Goal: Book appointment/travel/reservation

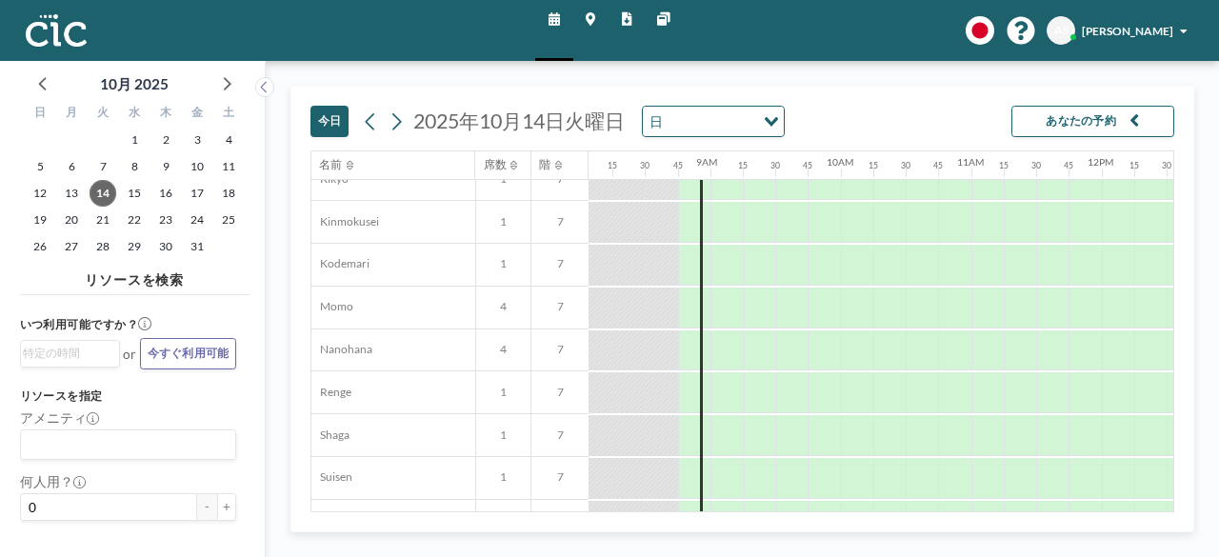
scroll to position [722, 1052]
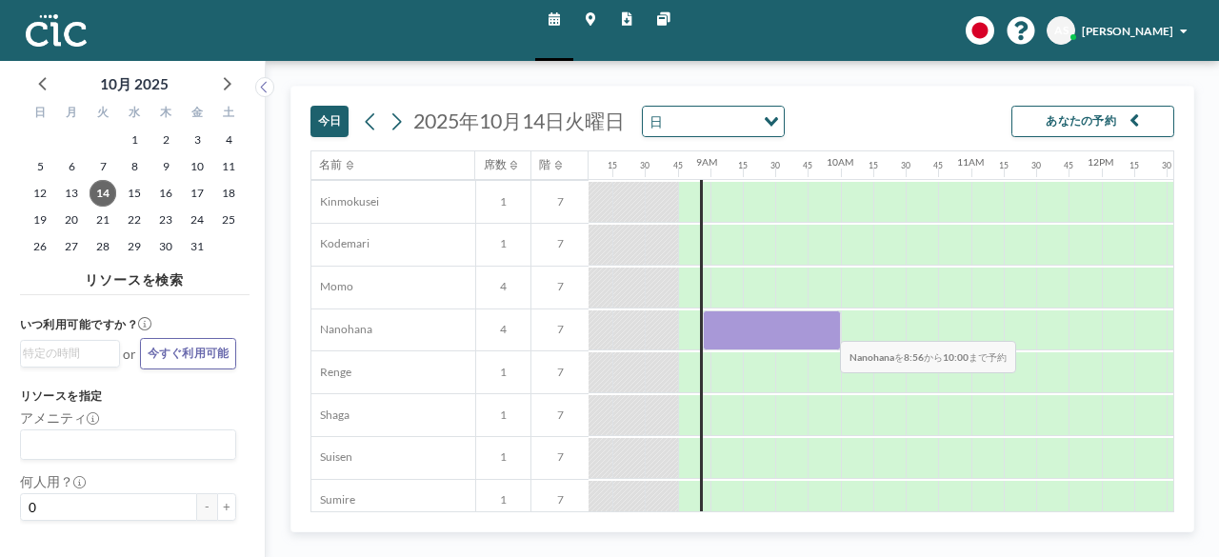
drag, startPoint x: 708, startPoint y: 319, endPoint x: 826, endPoint y: 326, distance: 117.3
click at [826, 326] on div at bounding box center [772, 330] width 138 height 41
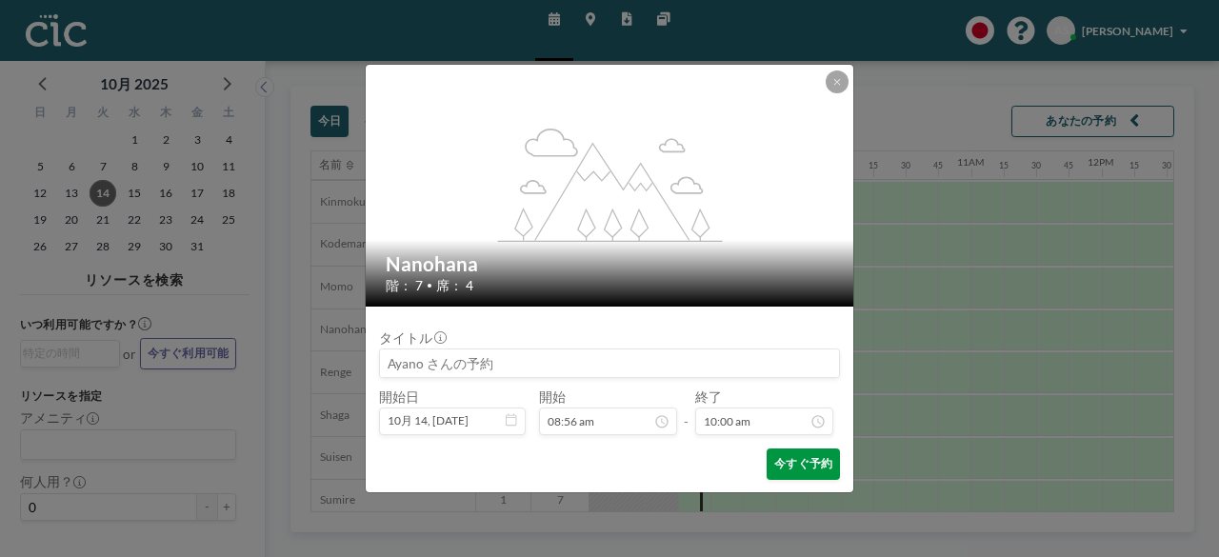
scroll to position [1248, 0]
click at [826, 461] on button "今すぐ予約" at bounding box center [802, 463] width 73 height 31
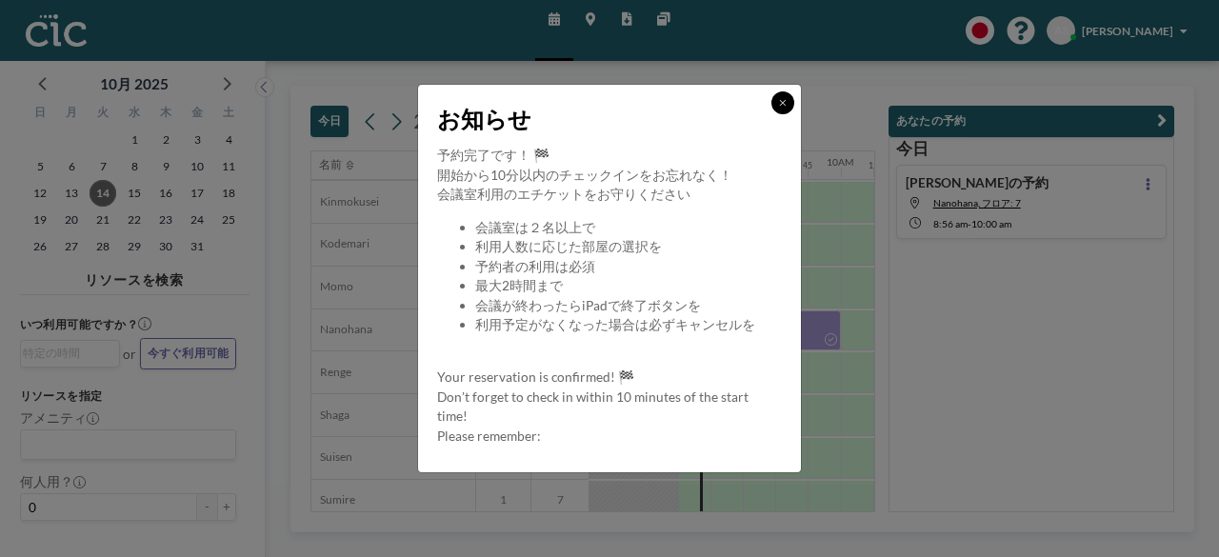
click at [777, 99] on button at bounding box center [782, 102] width 23 height 23
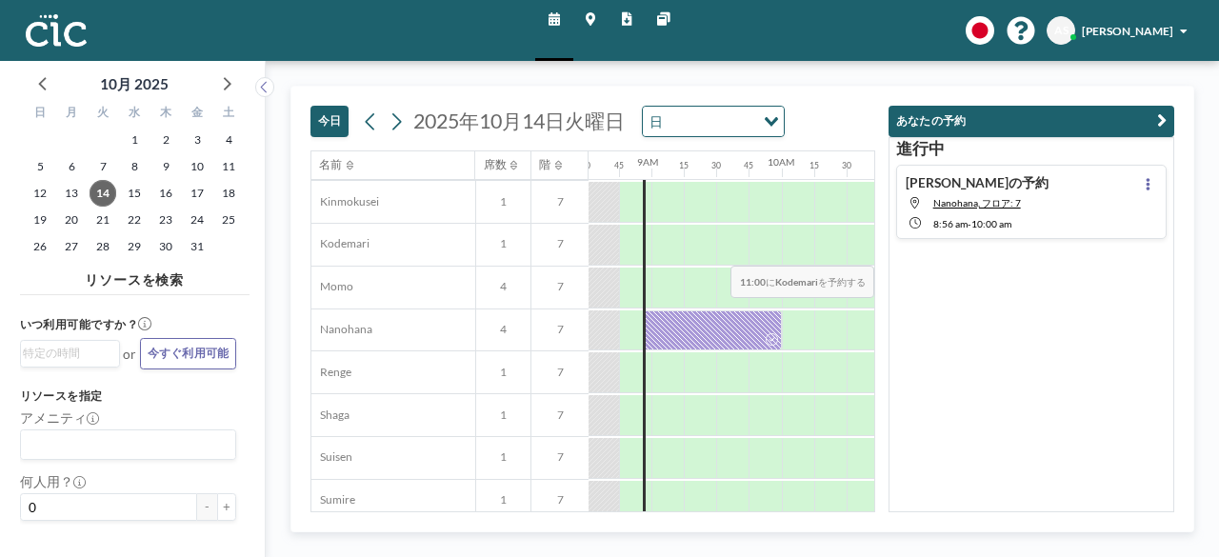
scroll to position [722, 1104]
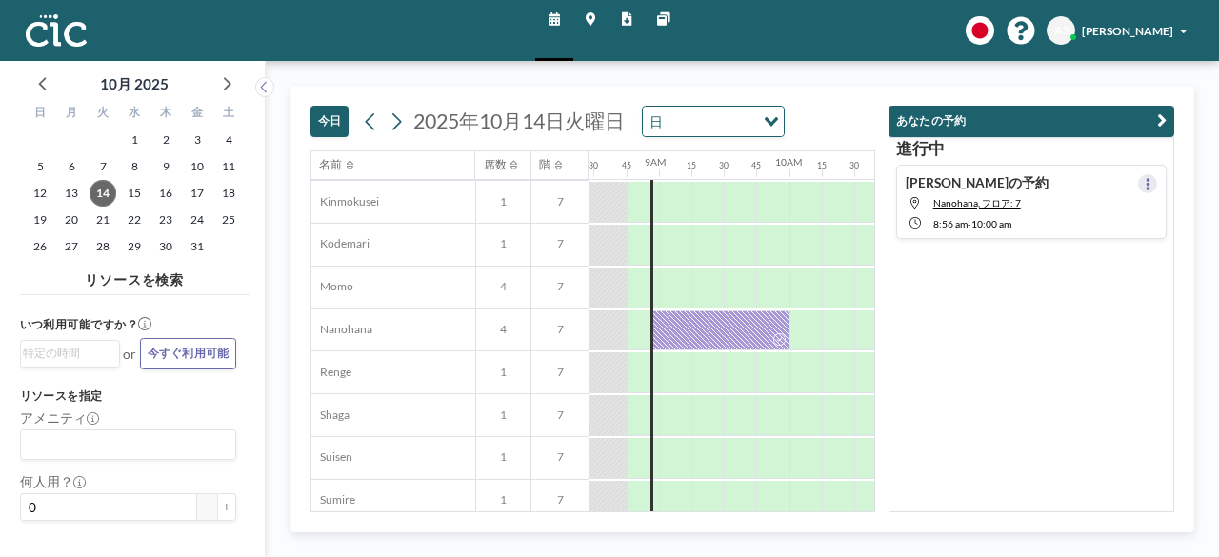
click at [1145, 186] on icon at bounding box center [1147, 184] width 4 height 12
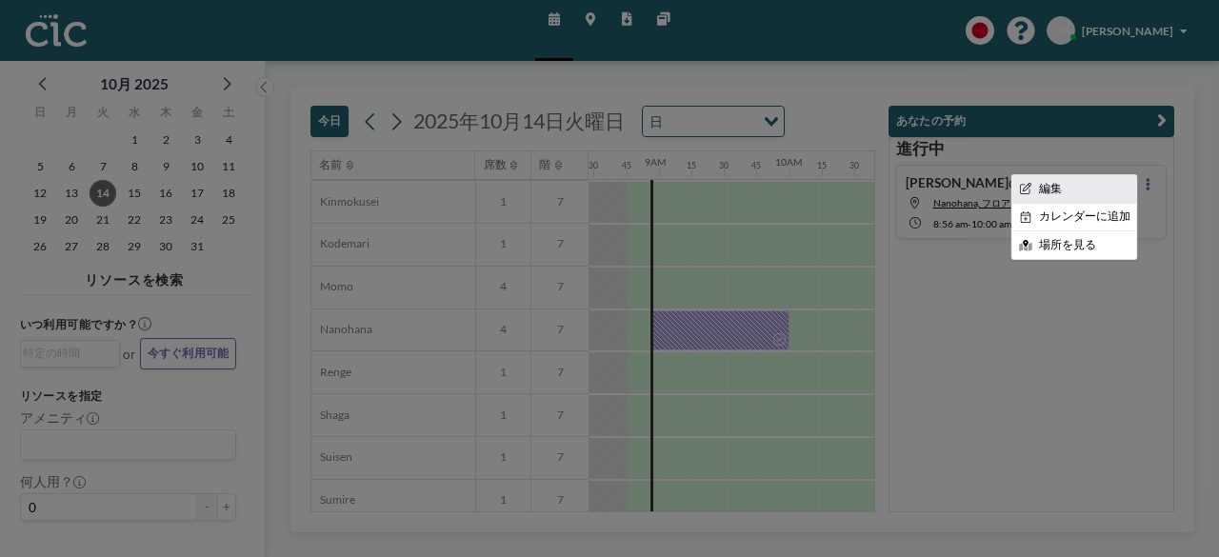
click at [1068, 188] on li "編集" at bounding box center [1074, 189] width 126 height 28
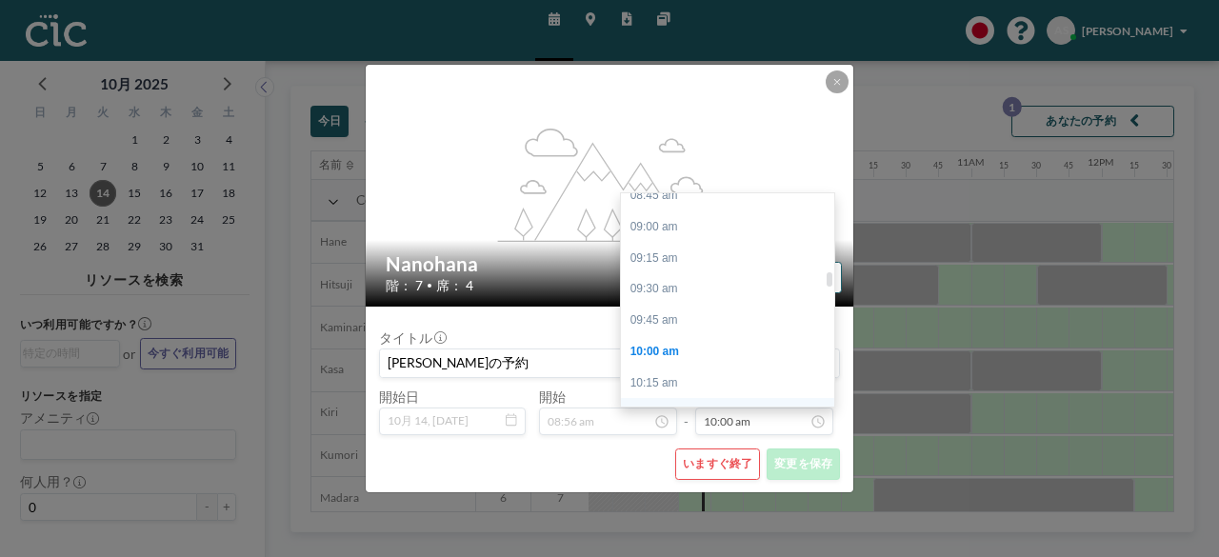
scroll to position [1105, 0]
click at [674, 305] on div "09:45 am" at bounding box center [732, 320] width 223 height 31
type input "09:45 am"
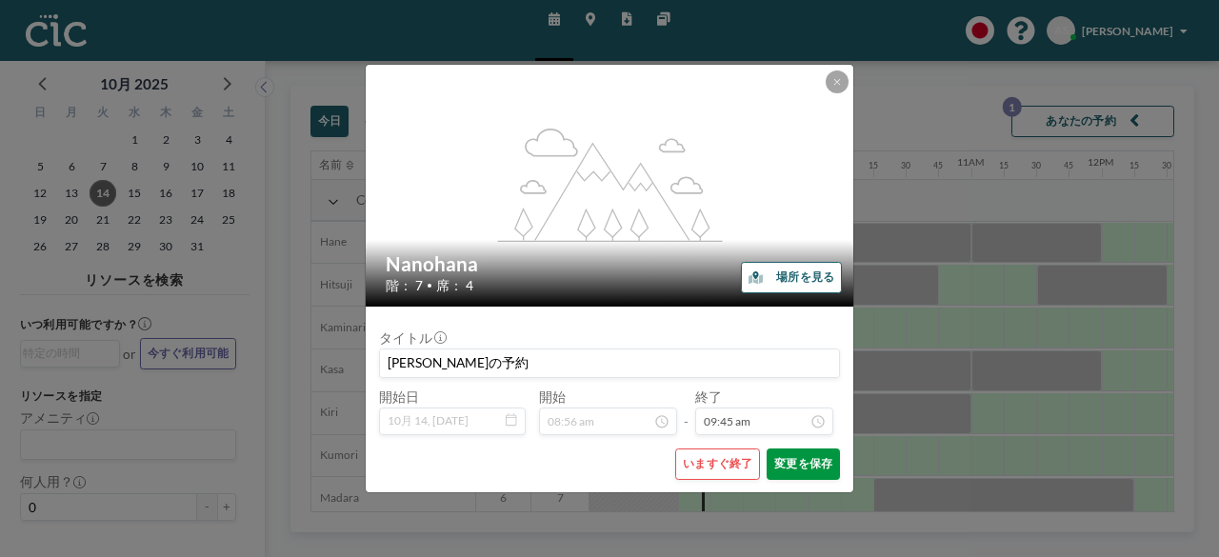
scroll to position [1217, 0]
click at [813, 466] on button "変更を保存" at bounding box center [802, 463] width 73 height 31
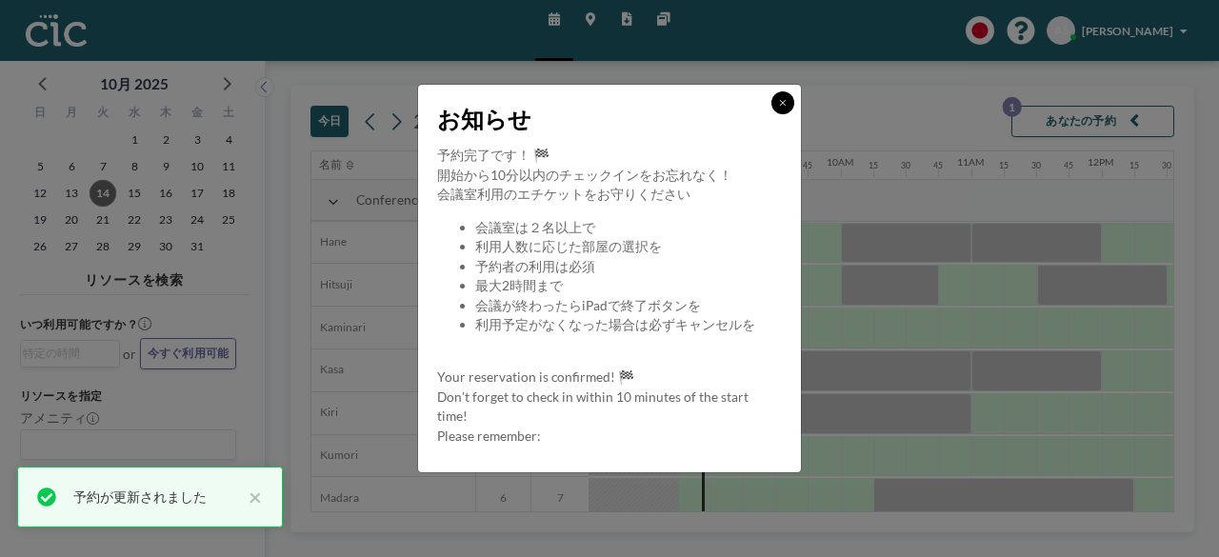
click at [779, 100] on icon at bounding box center [783, 103] width 8 height 10
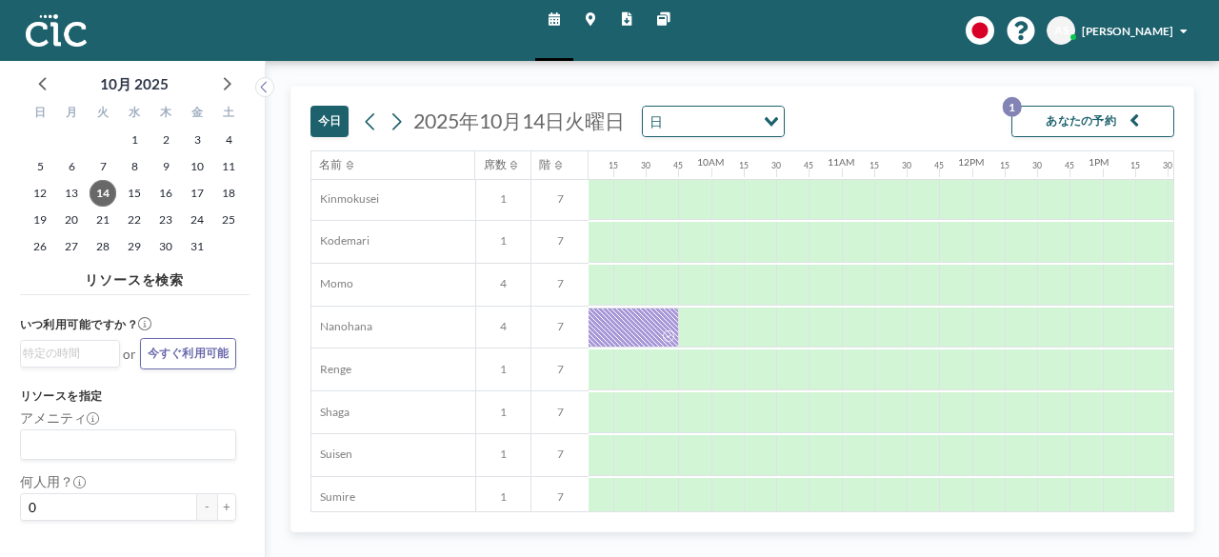
scroll to position [725, 1183]
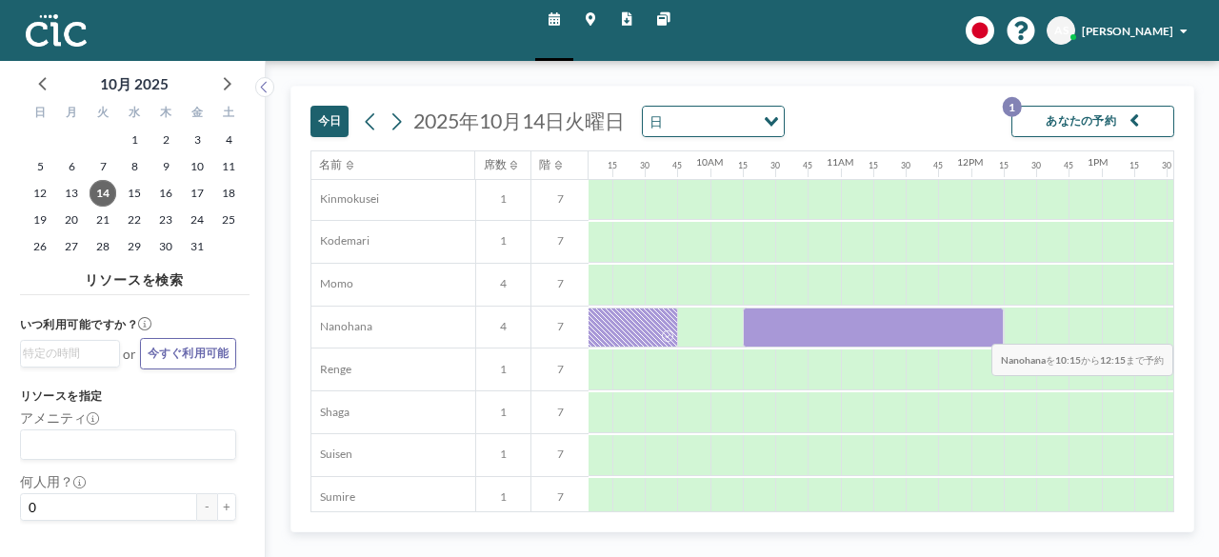
drag, startPoint x: 763, startPoint y: 328, endPoint x: 1062, endPoint y: 328, distance: 299.0
click at [1062, 328] on div at bounding box center [971, 328] width 3130 height 43
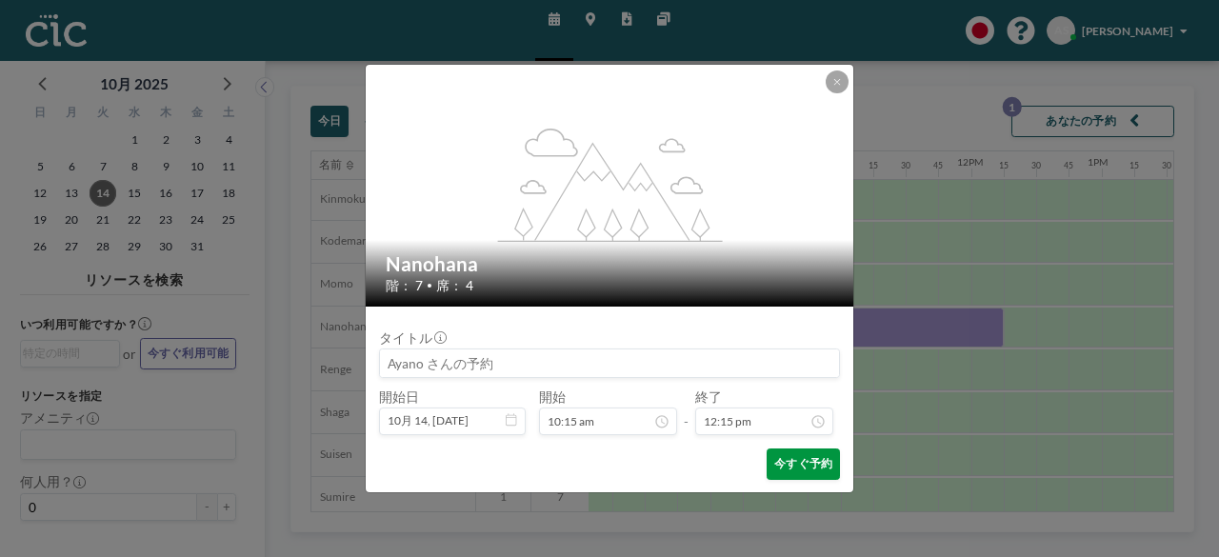
click at [822, 457] on button "今すぐ予約" at bounding box center [802, 463] width 73 height 31
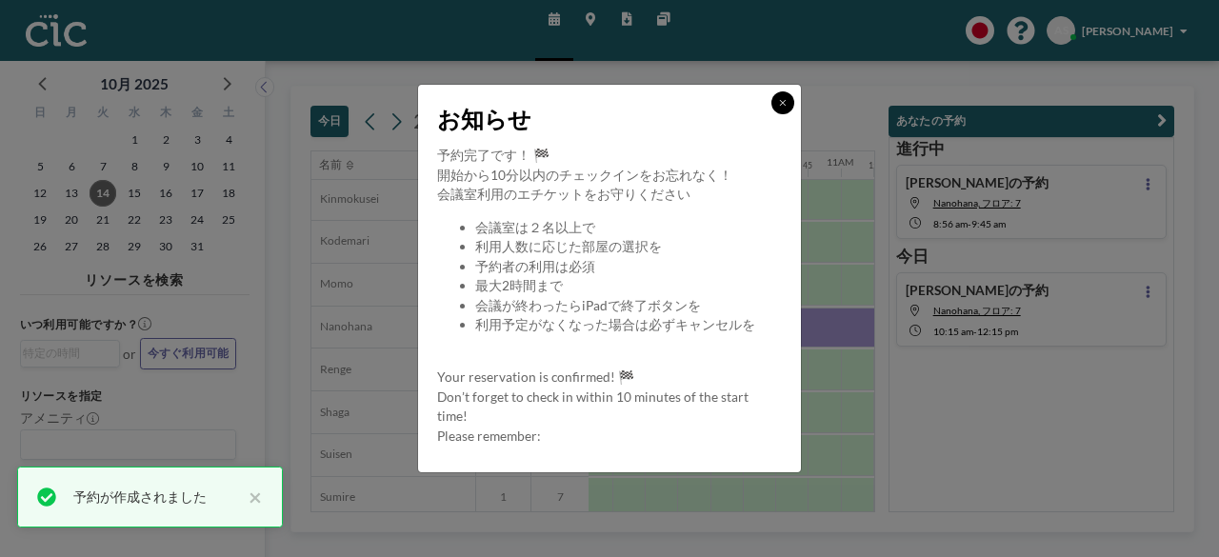
click at [782, 104] on icon at bounding box center [783, 103] width 6 height 6
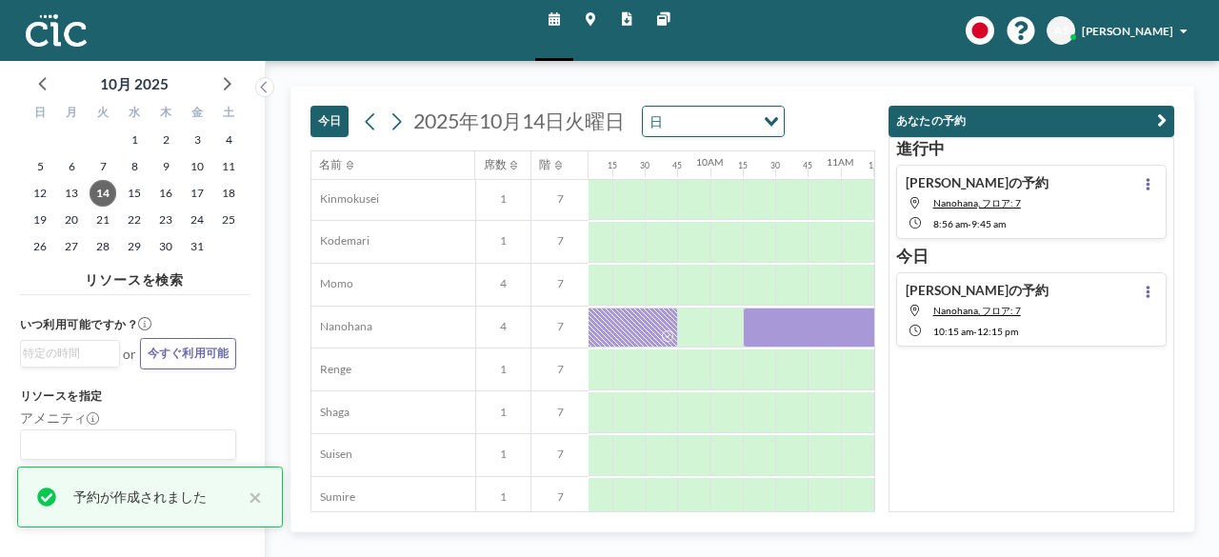
click at [827, 107] on div "[DATE] [DATE] 日 Loading..." at bounding box center [592, 119] width 565 height 64
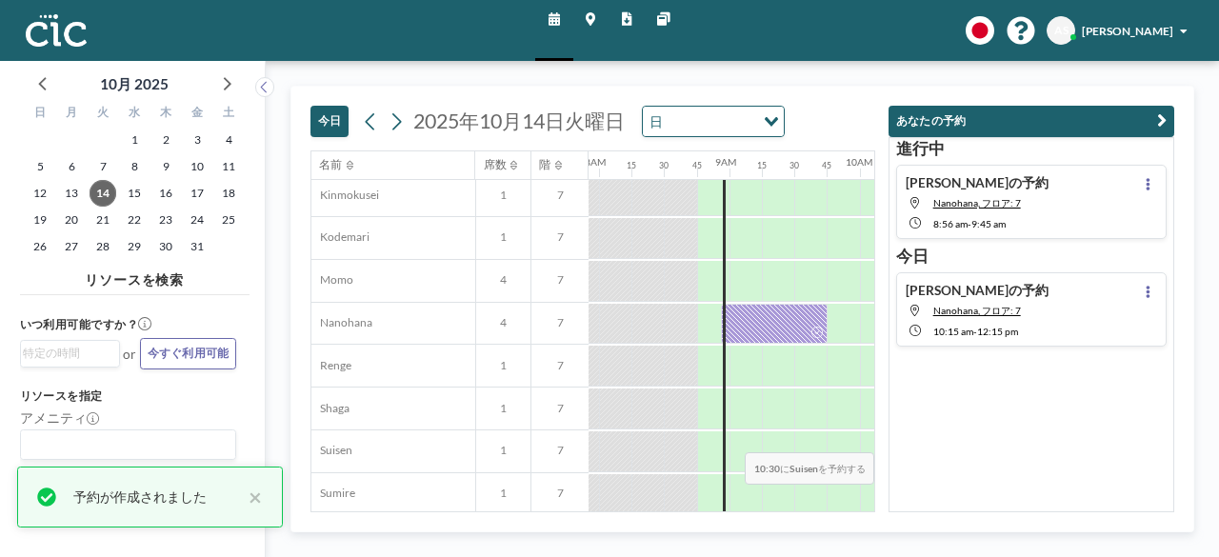
scroll to position [728, 1032]
